Goal: Task Accomplishment & Management: Manage account settings

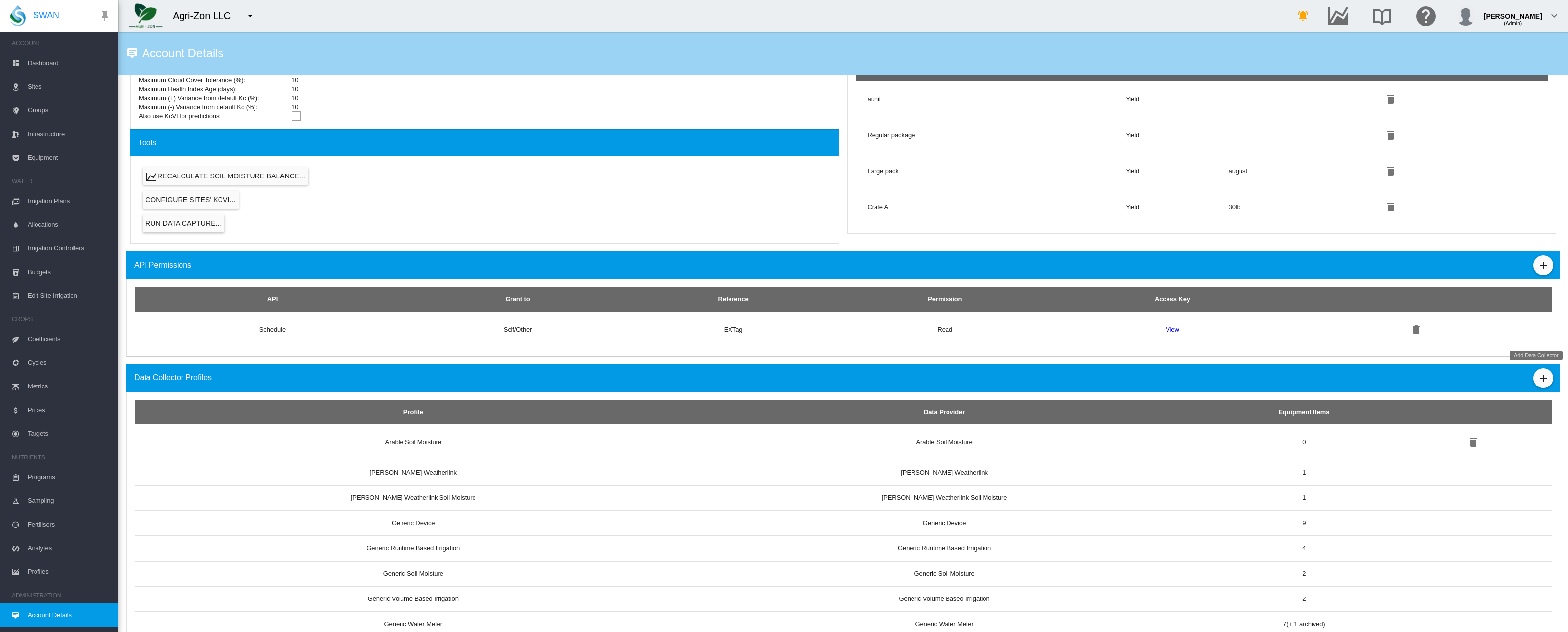
click at [1542, 377] on md-icon "icon-plus" at bounding box center [1543, 377] width 12 height 12
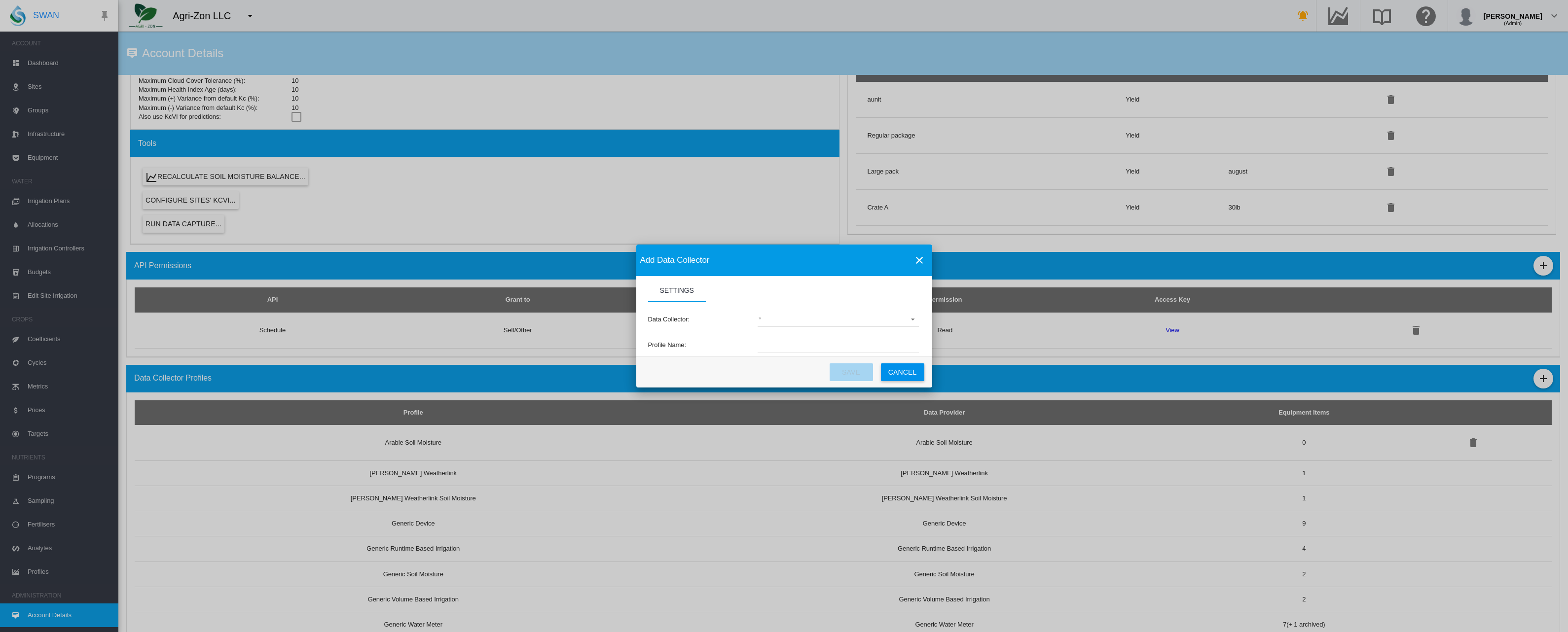
click at [797, 321] on md-select "(deprecated) Toro Lynx Course By Station Adcon Soil Moisture Aquacheck Soil Moi…" at bounding box center [838, 320] width 162 height 14
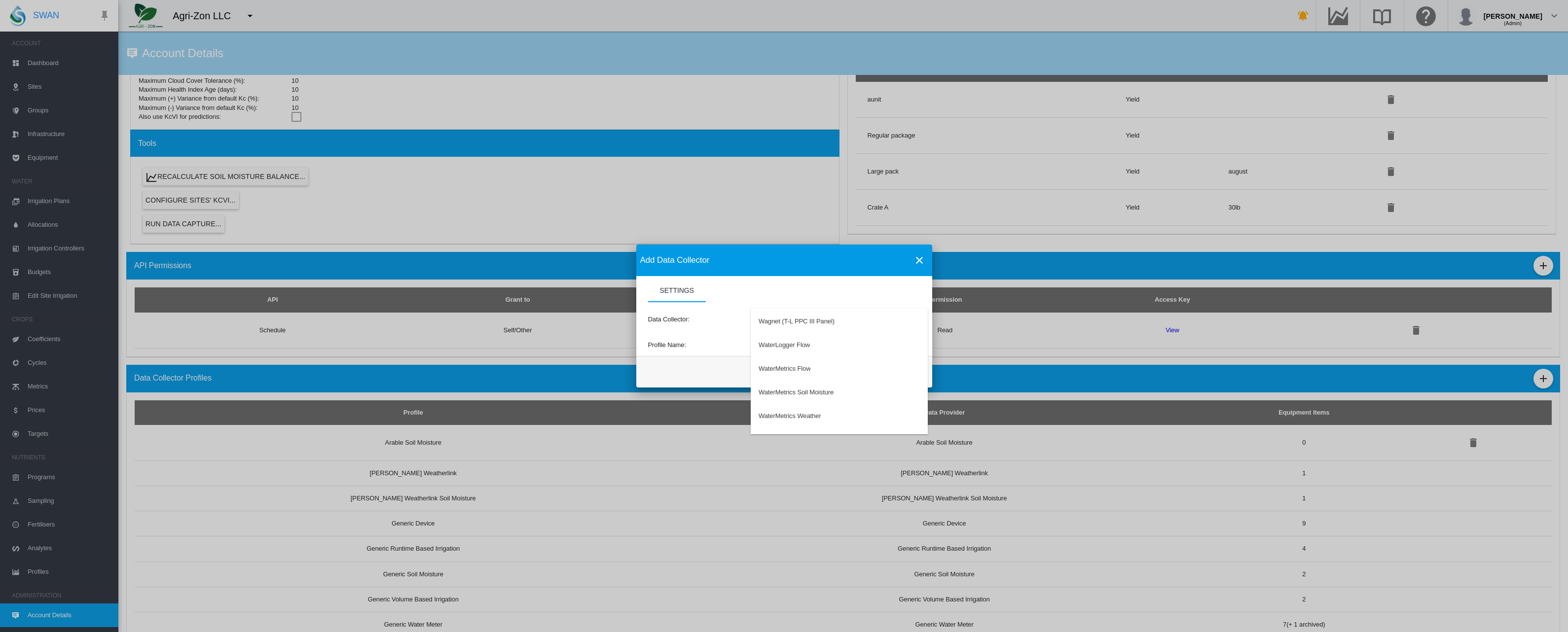
scroll to position [2910, 0]
type md-option "34"
type md-option "50"
click at [1538, 15] on md-backdrop at bounding box center [784, 316] width 1568 height 632
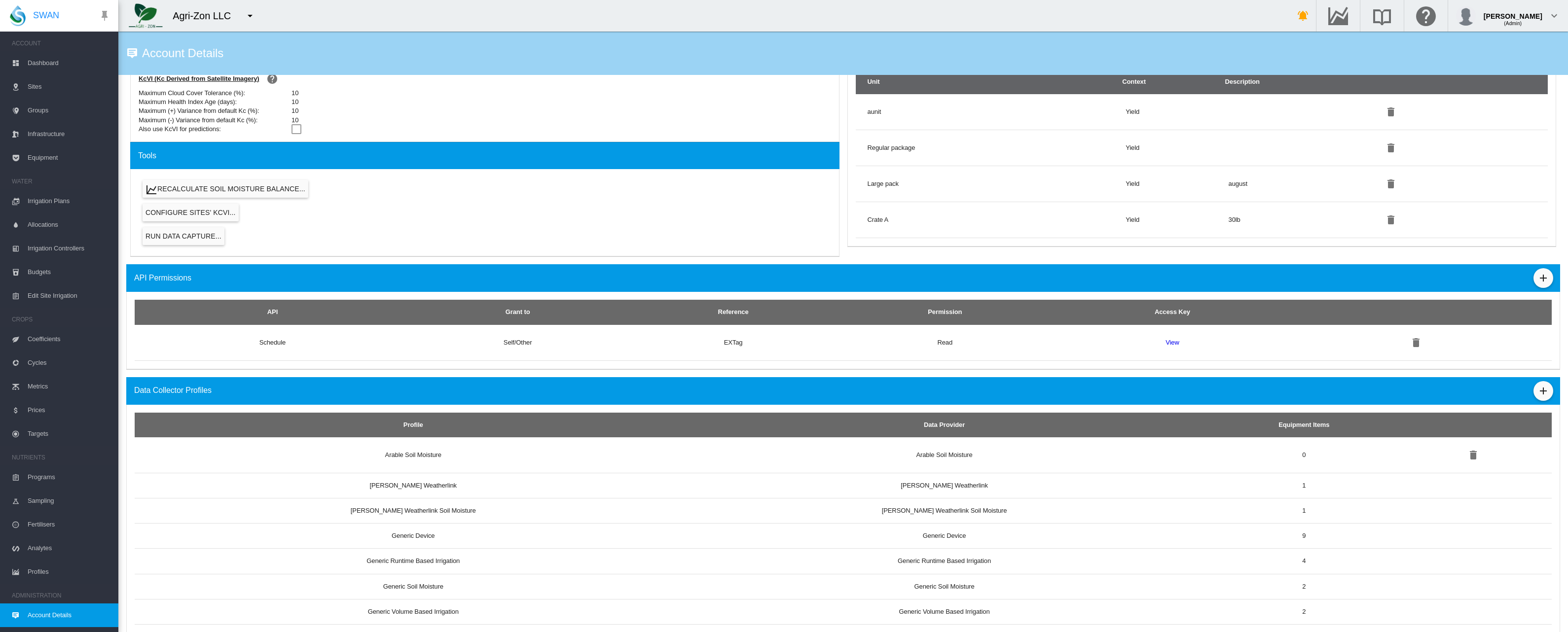
scroll to position [494, 0]
click at [1537, 389] on md-icon "icon-plus" at bounding box center [1543, 391] width 12 height 12
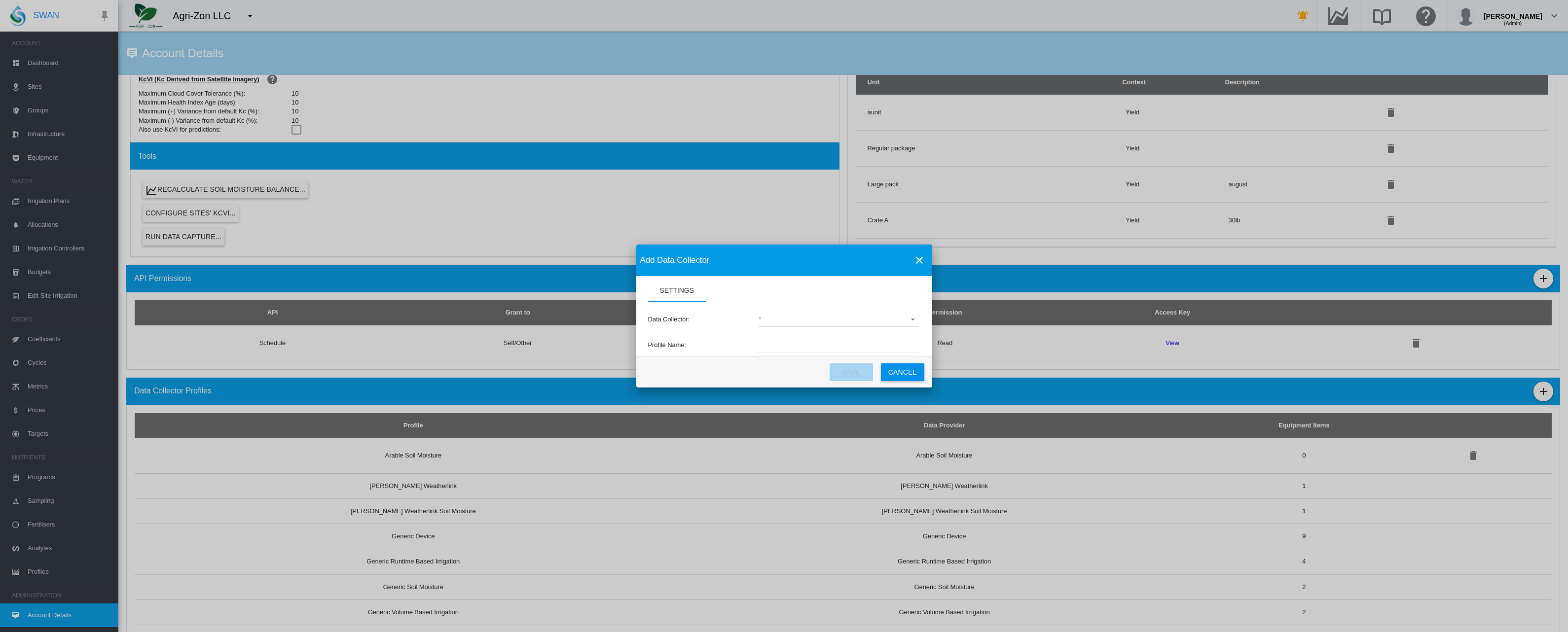
click at [841, 327] on md-select "(deprecated) Toro Lynx Course By Station Adcon Soil Moisture Aquacheck Soil Moi…" at bounding box center [838, 320] width 162 height 14
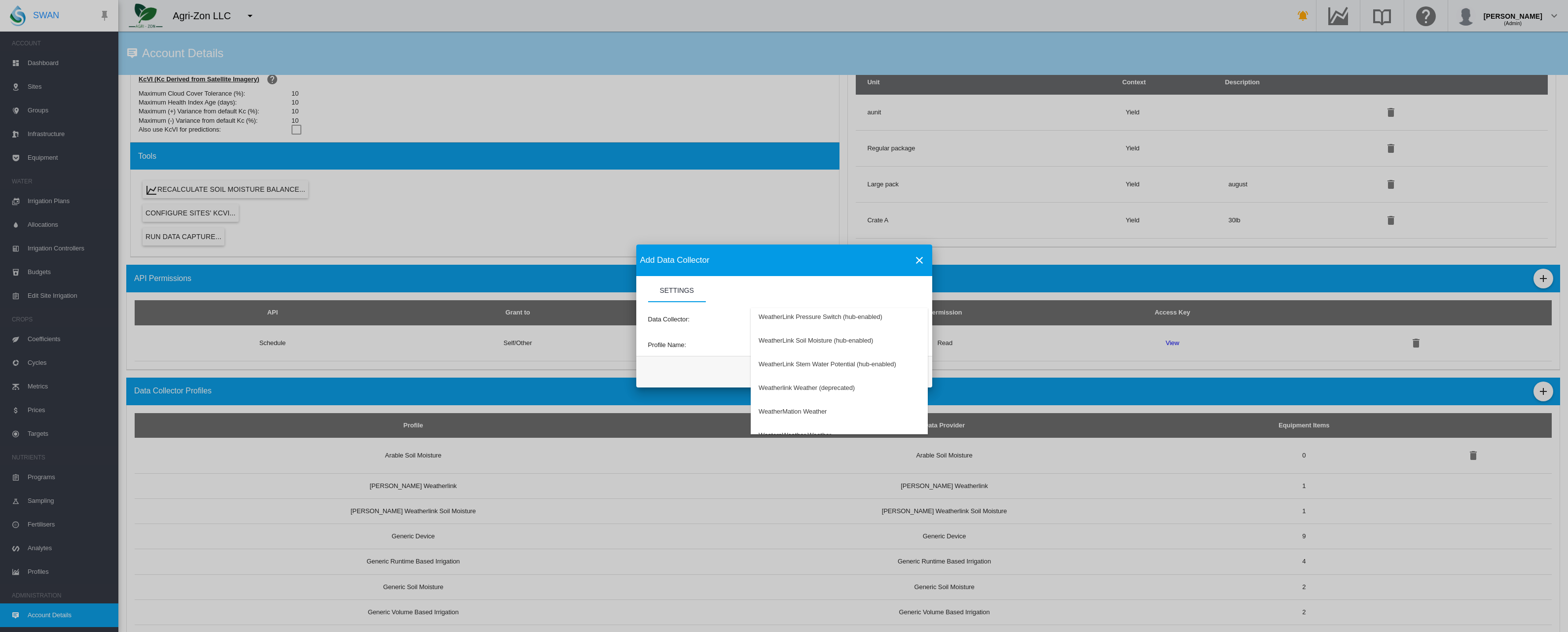
scroll to position [3137, 0]
